Goal: Task Accomplishment & Management: Complete application form

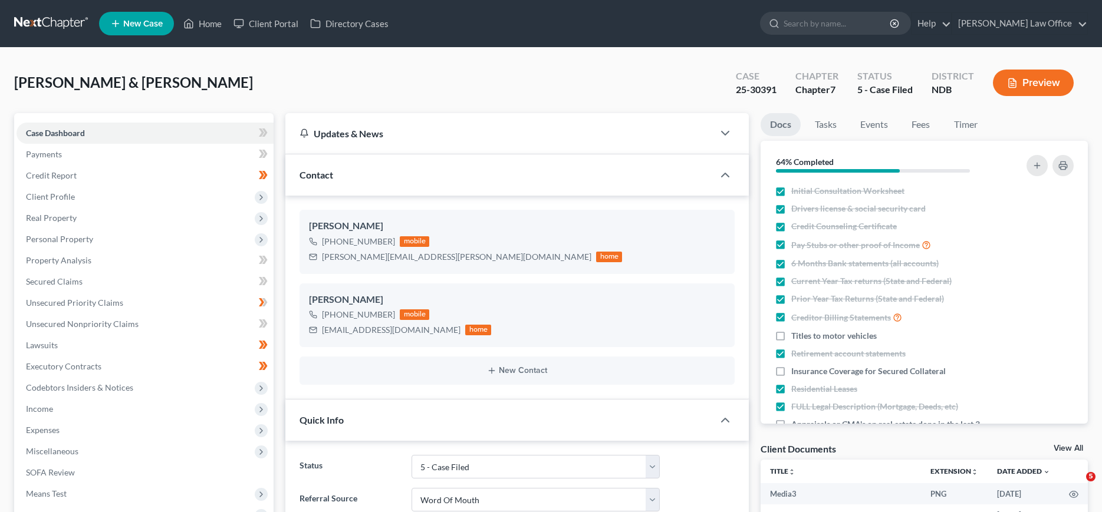
select select "8"
select select "0"
click at [41, 21] on link at bounding box center [51, 23] width 75 height 21
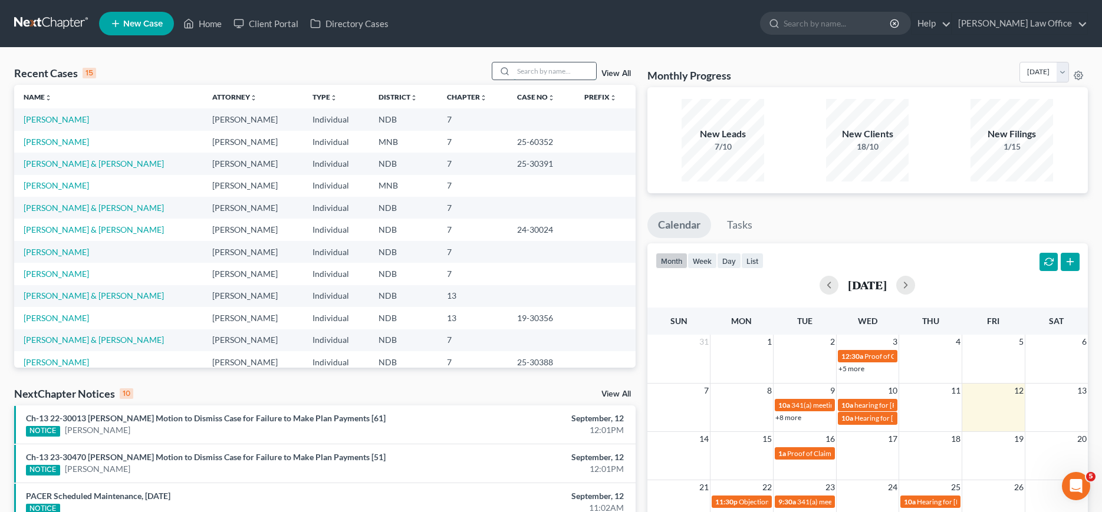
click at [528, 67] on input "search" at bounding box center [554, 70] width 83 height 17
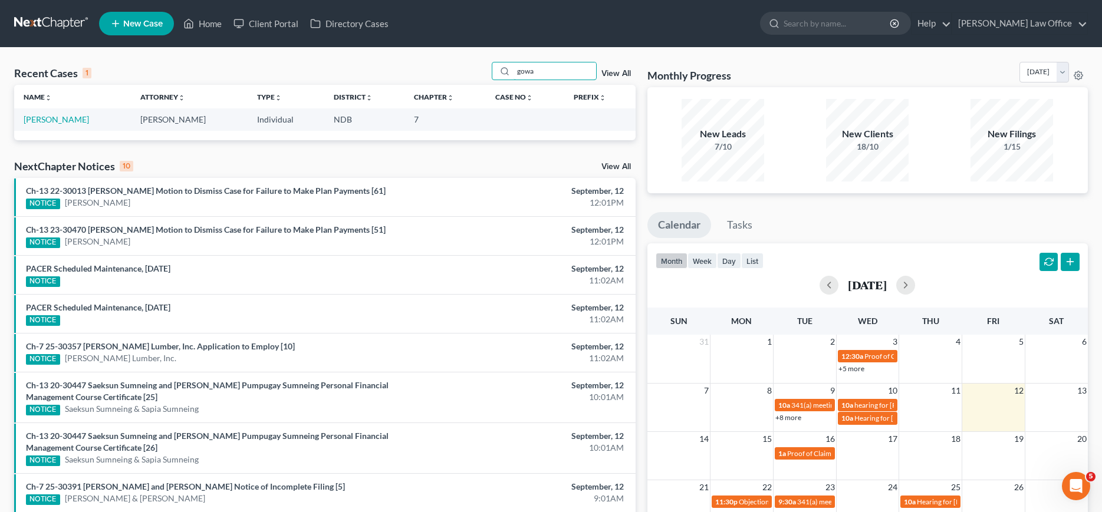
type input "gowa"
click at [41, 114] on td "[PERSON_NAME]" at bounding box center [72, 119] width 117 height 22
click at [43, 117] on link "[PERSON_NAME]" at bounding box center [56, 119] width 65 height 10
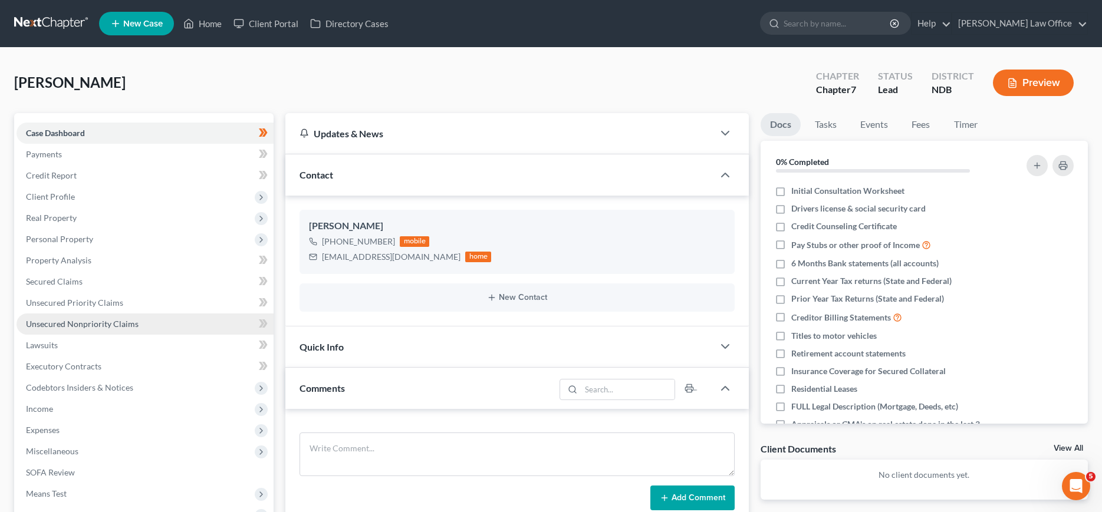
click at [86, 323] on span "Unsecured Nonpriority Claims" at bounding box center [82, 324] width 113 height 10
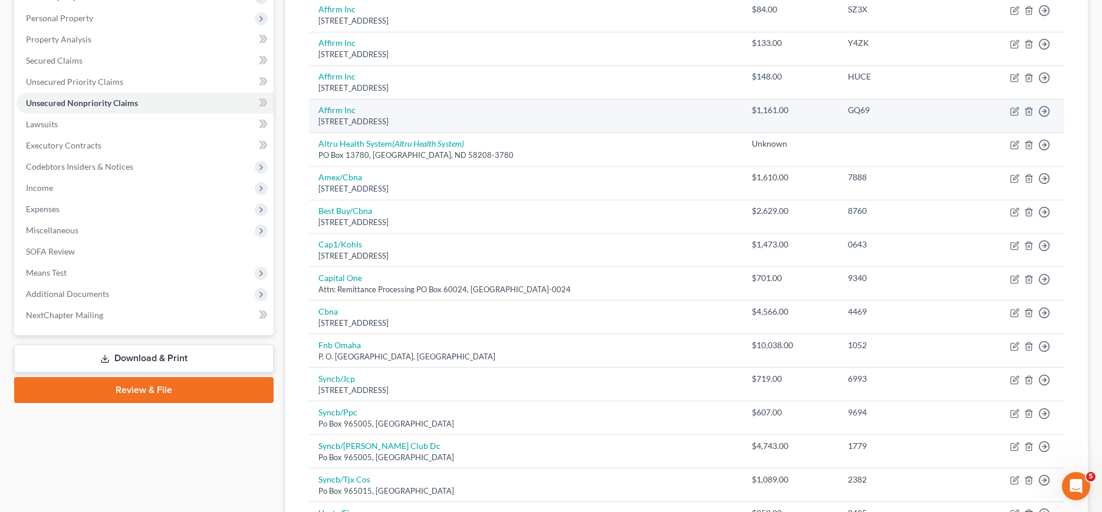
scroll to position [241, 0]
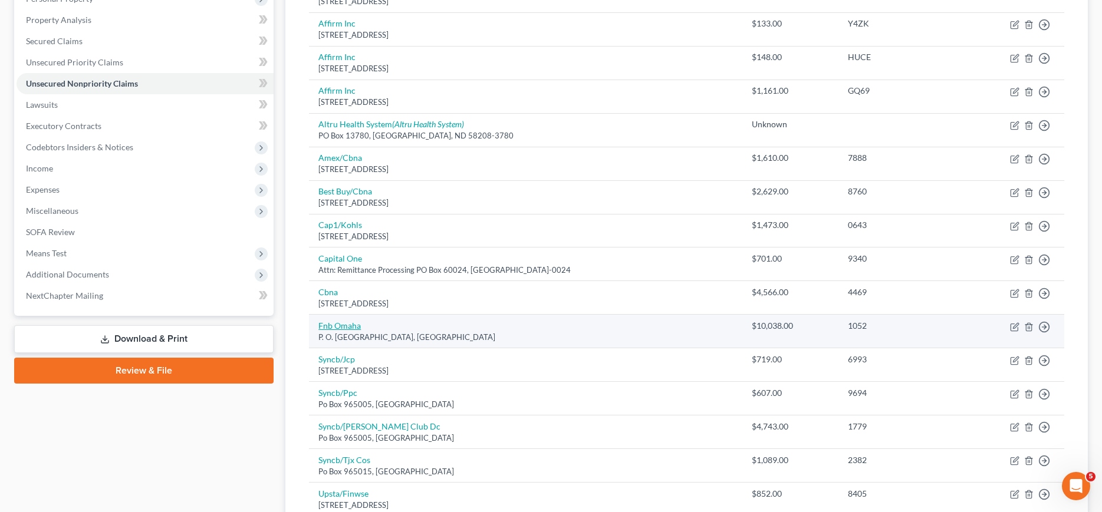
click at [343, 322] on link "Fnb Omaha" at bounding box center [339, 326] width 42 height 10
select select "30"
select select "2"
select select "0"
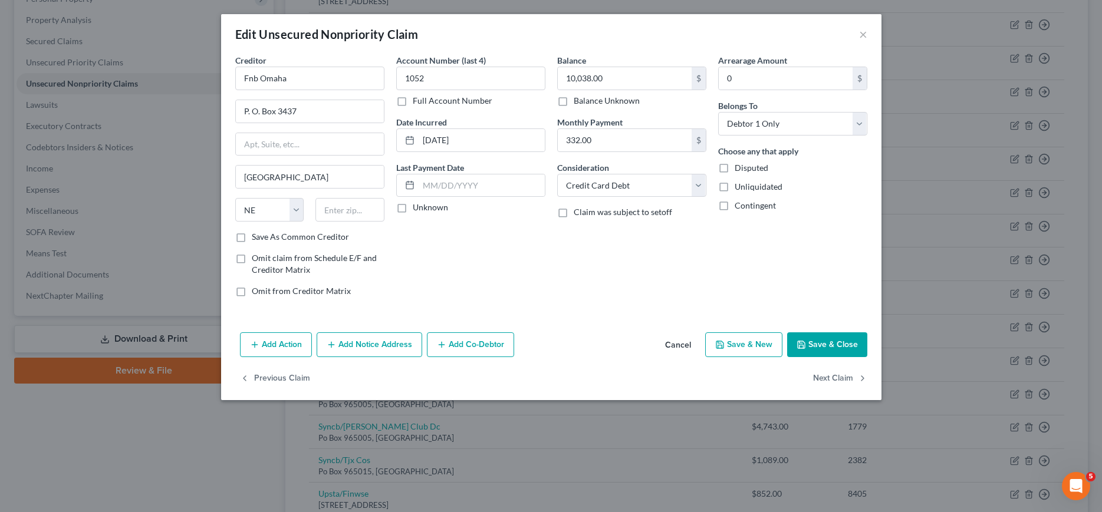
click at [351, 340] on button "Add Notice Address" at bounding box center [370, 344] width 106 height 25
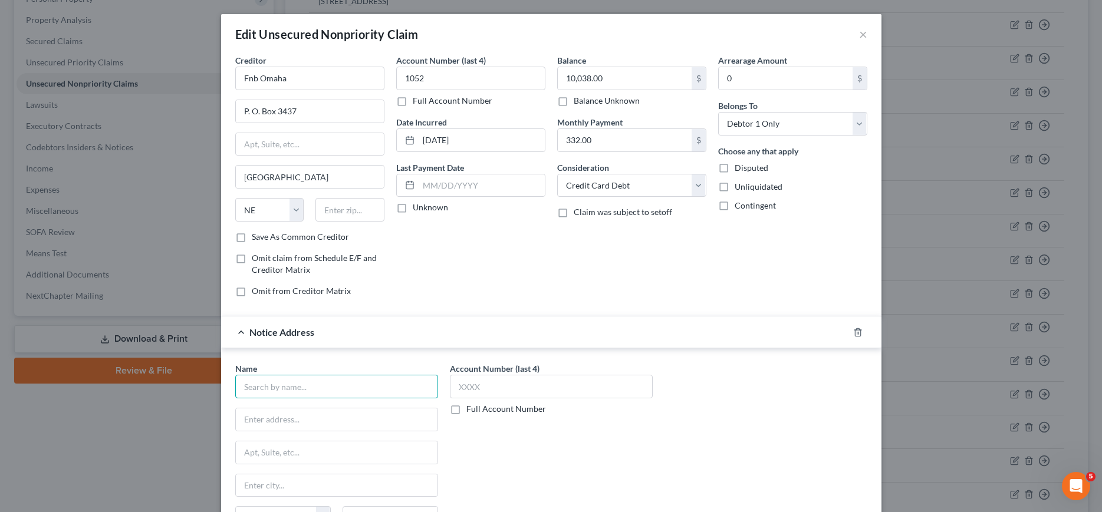
click at [324, 386] on input "text" at bounding box center [336, 387] width 203 height 24
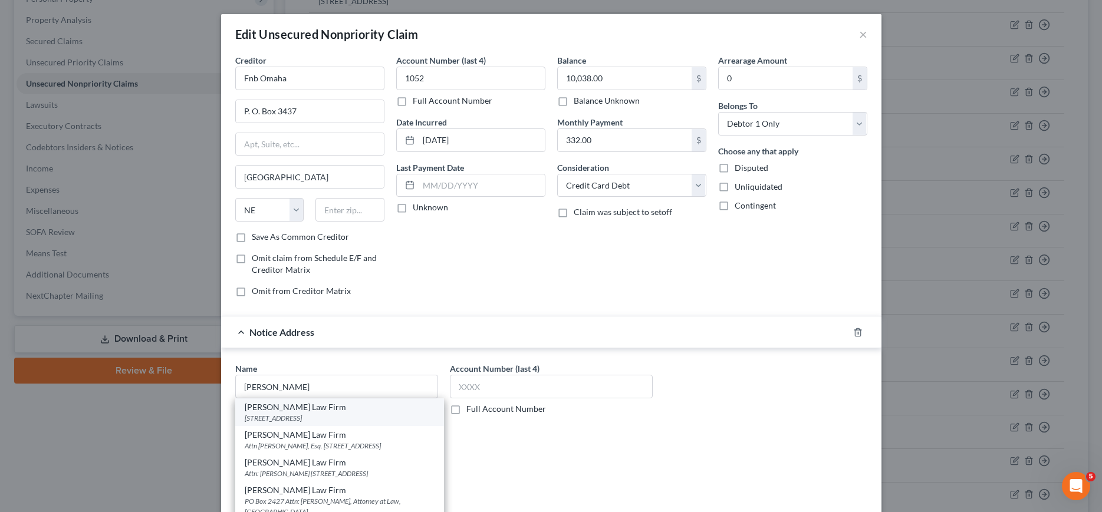
click at [309, 410] on div "[PERSON_NAME] Law Firm" at bounding box center [340, 407] width 190 height 12
type input "[PERSON_NAME] Law Firm"
type input "PO Box 2427"
type input "Fargo"
select select "29"
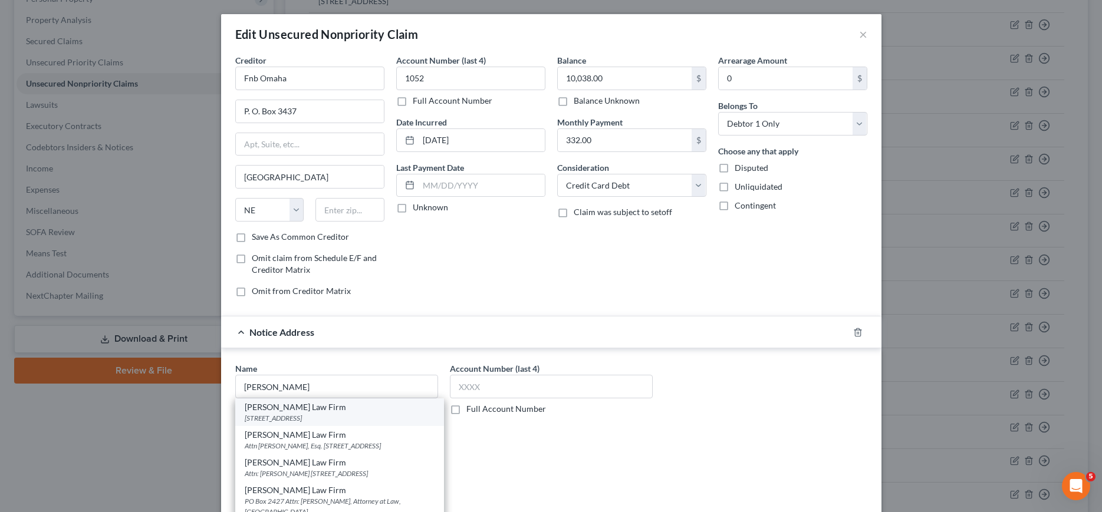
type input "58108"
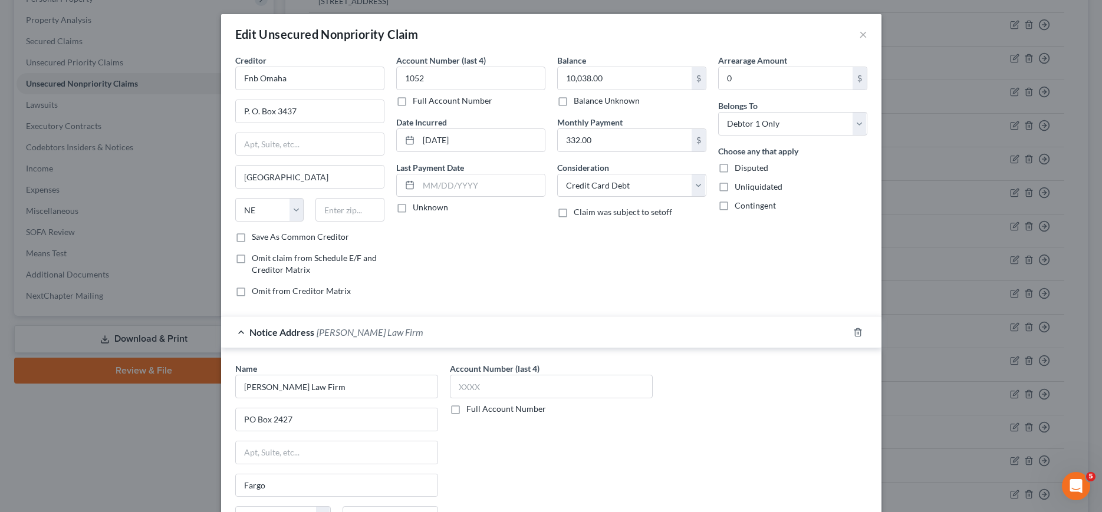
scroll to position [157, 0]
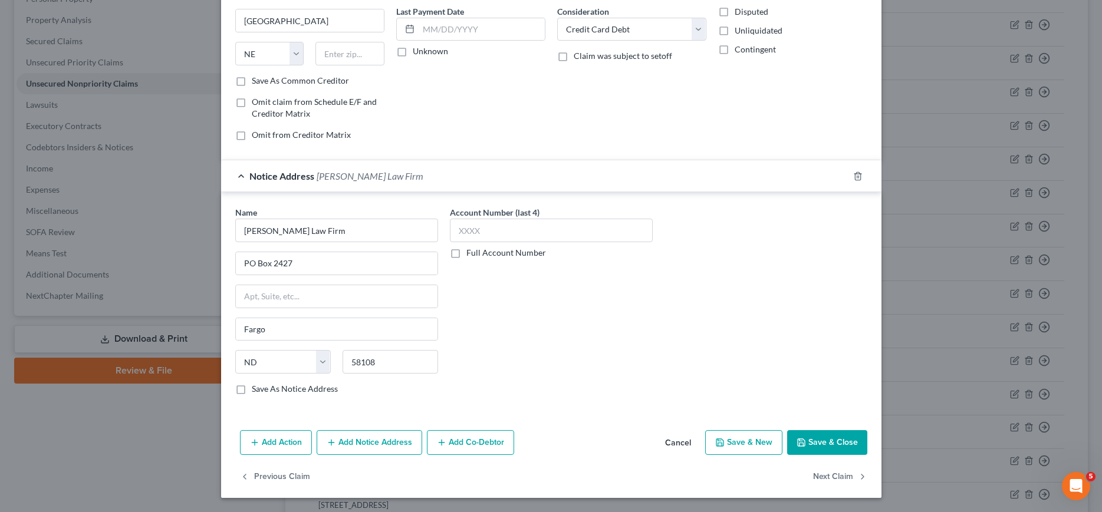
click at [809, 437] on button "Save & Close" at bounding box center [827, 442] width 80 height 25
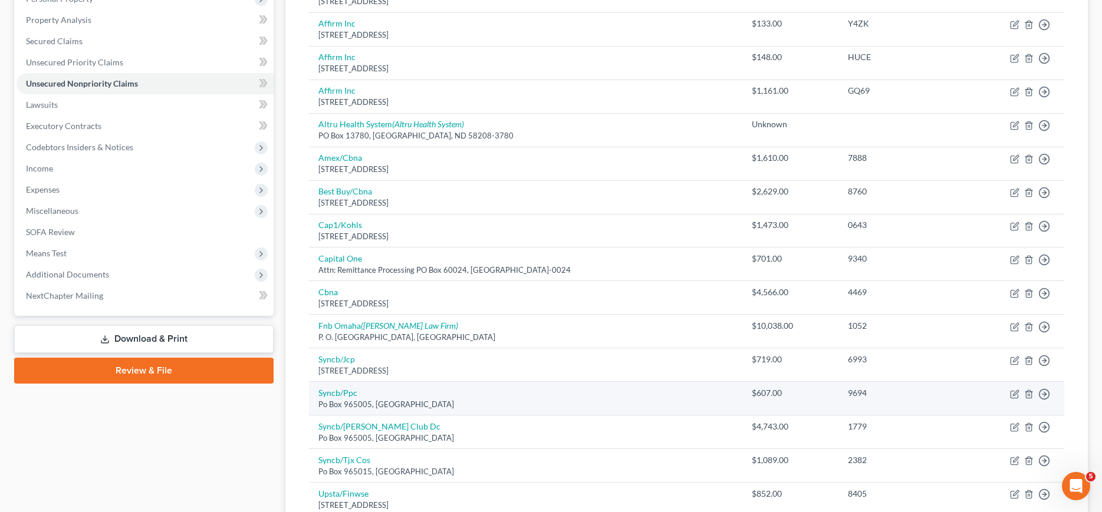
scroll to position [0, 0]
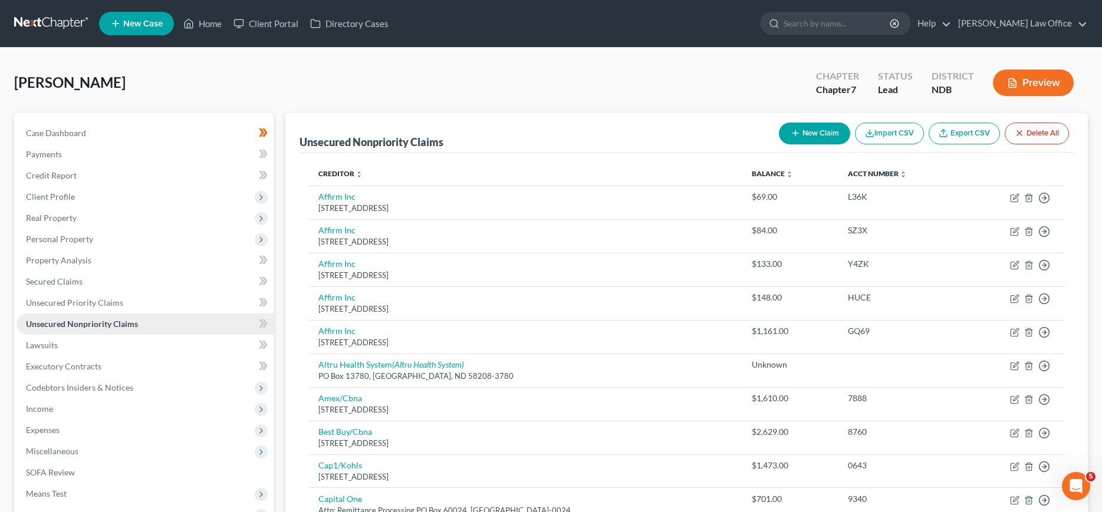
click at [45, 324] on span "Unsecured Nonpriority Claims" at bounding box center [82, 324] width 112 height 10
click at [62, 131] on span "Case Dashboard" at bounding box center [56, 133] width 60 height 10
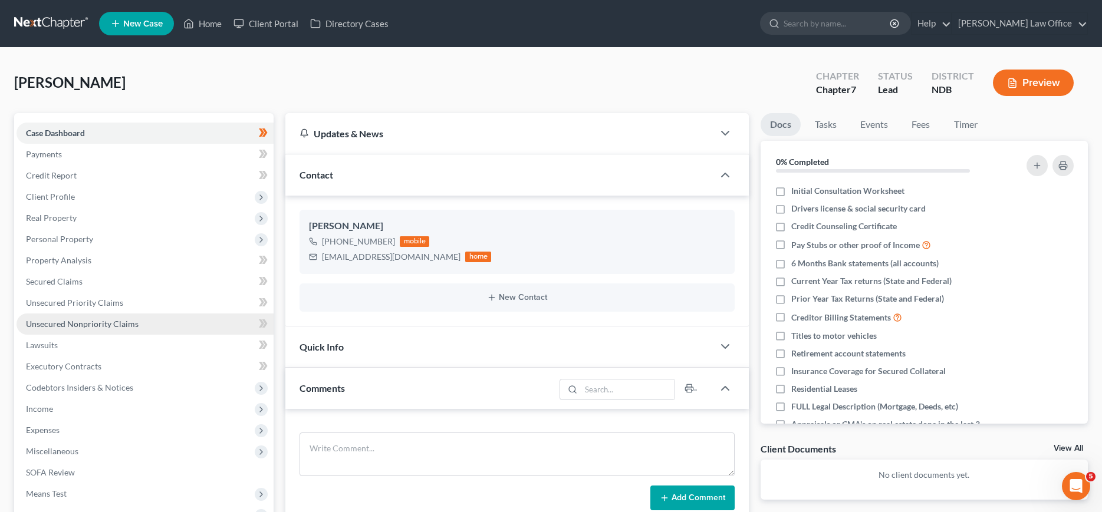
click at [68, 328] on span "Unsecured Nonpriority Claims" at bounding box center [82, 324] width 113 height 10
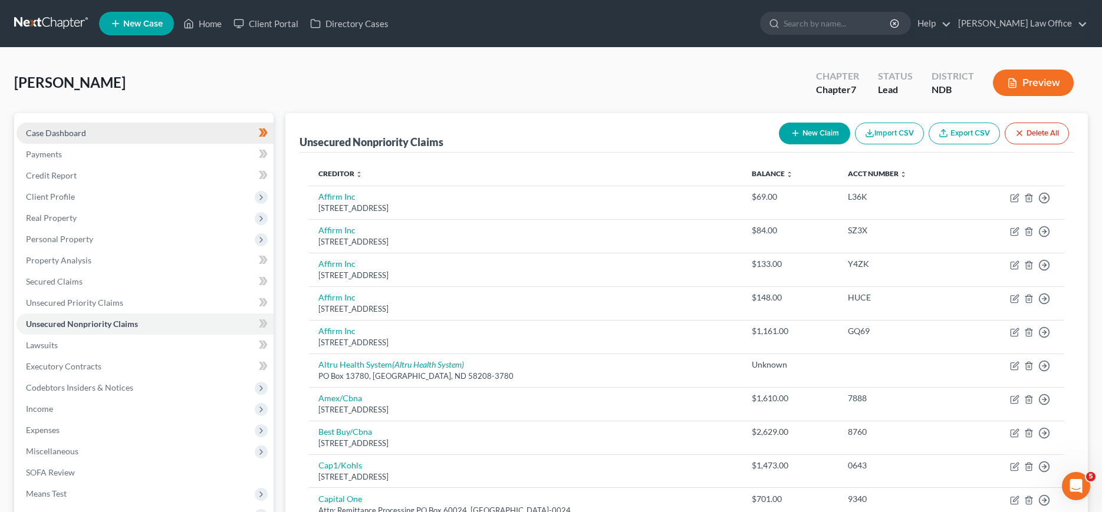
click at [42, 131] on span "Case Dashboard" at bounding box center [56, 133] width 60 height 10
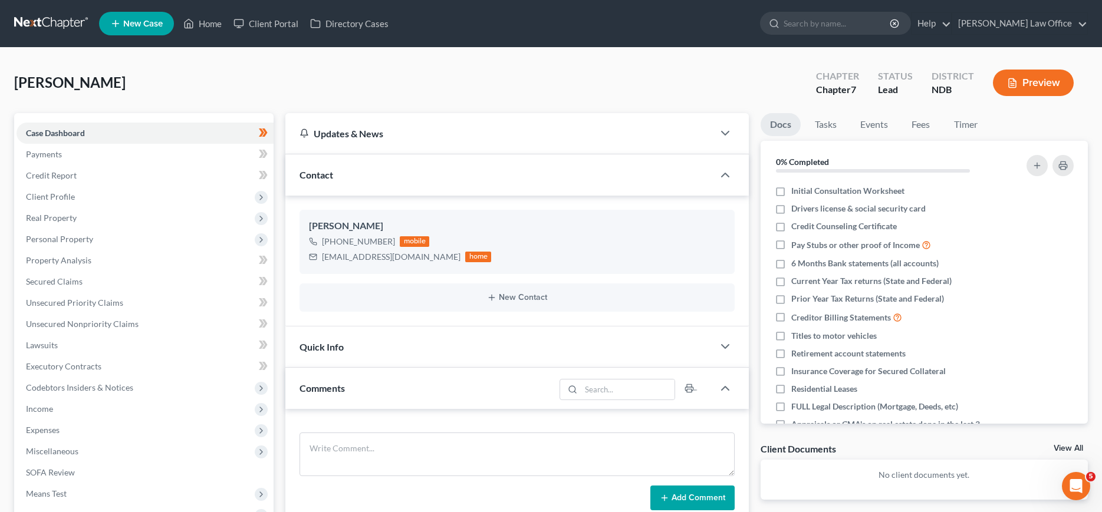
click at [27, 18] on link at bounding box center [51, 23] width 75 height 21
